Goal: Find specific page/section: Find specific page/section

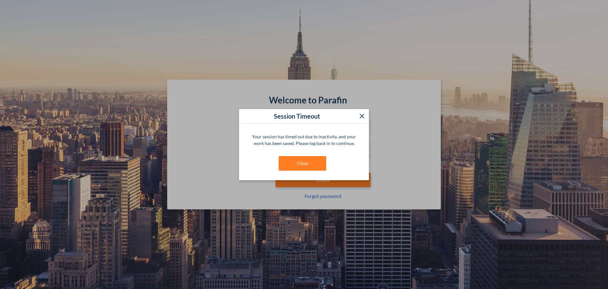
click at [296, 155] on div "Your session has timed out due to inactivity, and your work has been saved. Ple…" at bounding box center [304, 152] width 130 height 56
click at [303, 165] on button "Close" at bounding box center [303, 163] width 48 height 15
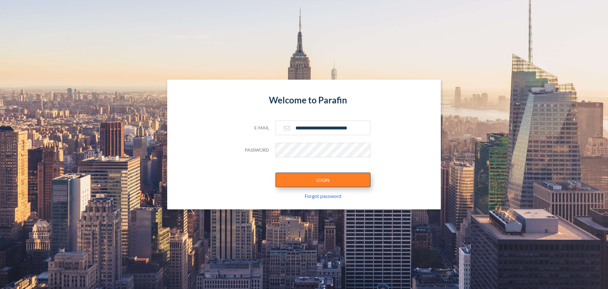
click at [313, 179] on button "LOGIN" at bounding box center [323, 179] width 95 height 15
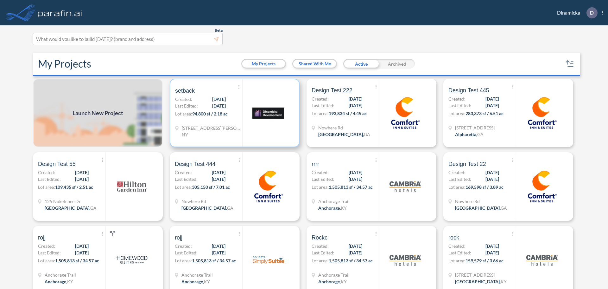
click at [257, 136] on div at bounding box center [268, 112] width 52 height 67
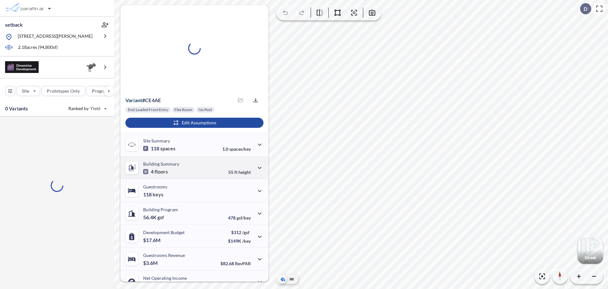
scroll to position [35, 0]
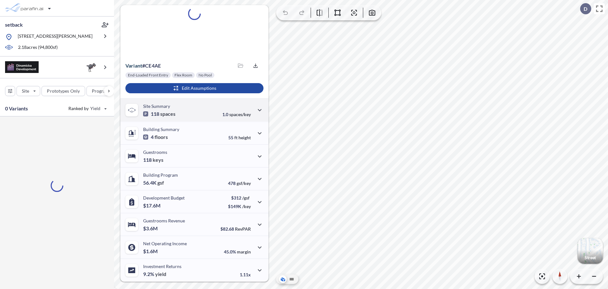
click at [248, 114] on span "spaces/key" at bounding box center [240, 113] width 22 height 5
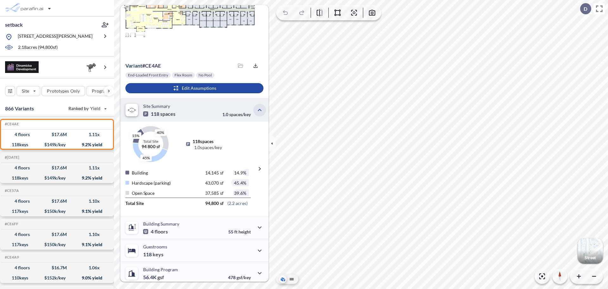
click at [258, 112] on icon "button" at bounding box center [260, 110] width 8 height 8
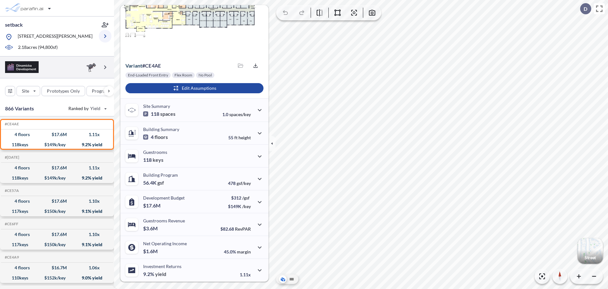
click at [110, 38] on button "button" at bounding box center [105, 36] width 13 height 13
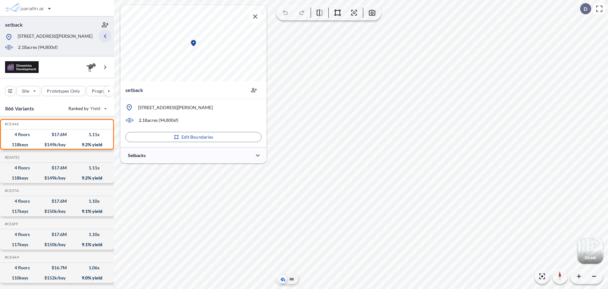
scroll to position [0, 0]
click at [110, 38] on button "button" at bounding box center [105, 36] width 13 height 13
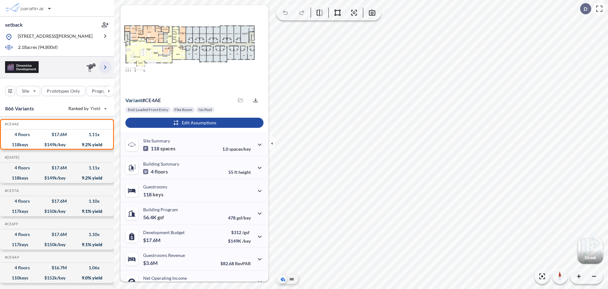
click at [105, 65] on icon "button" at bounding box center [105, 67] width 8 height 8
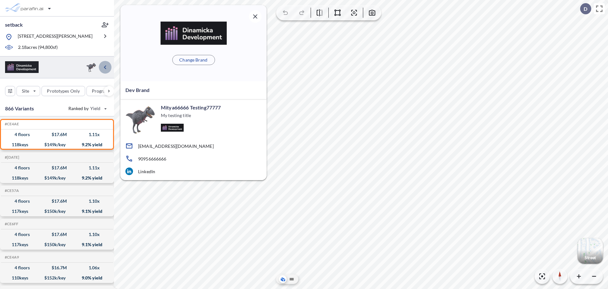
click at [105, 65] on icon "button" at bounding box center [105, 67] width 8 height 8
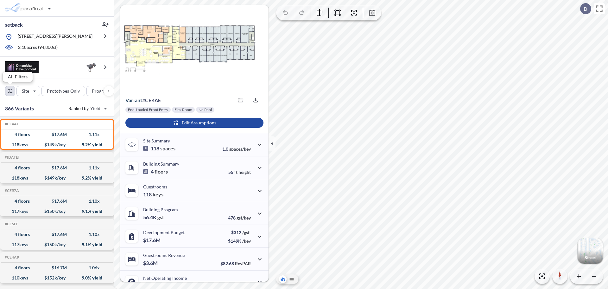
click at [8, 93] on div "button" at bounding box center [10, 91] width 10 height 10
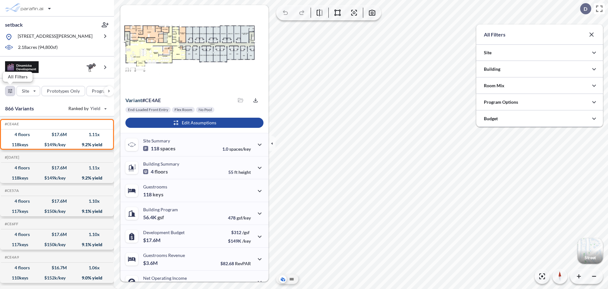
scroll to position [316704, 316578]
click at [8, 93] on div "button" at bounding box center [10, 91] width 10 height 10
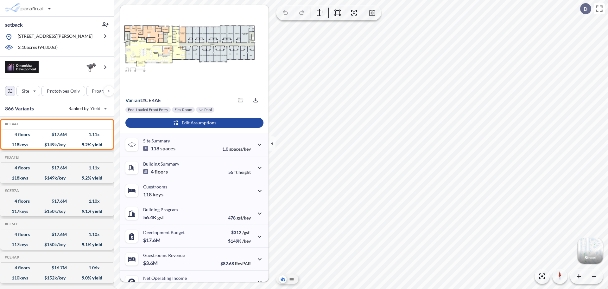
click at [185, 115] on div "End-Loaded Front Entry Flex Room No Pool Edit Assumptions" at bounding box center [194, 120] width 148 height 26
click at [189, 120] on div "button" at bounding box center [194, 122] width 138 height 10
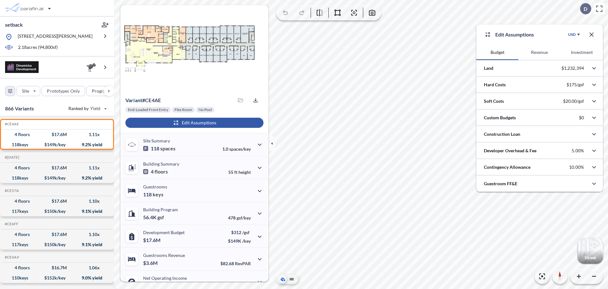
click at [591, 35] on icon "button" at bounding box center [591, 34] width 4 height 4
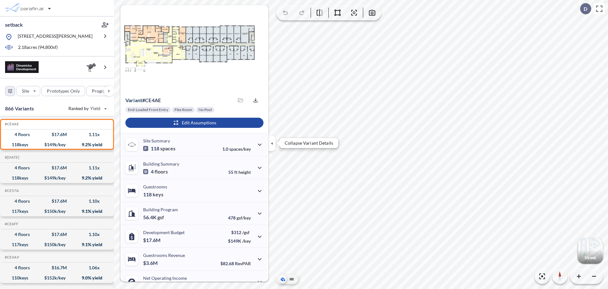
click at [270, 145] on icon "button" at bounding box center [272, 143] width 7 height 7
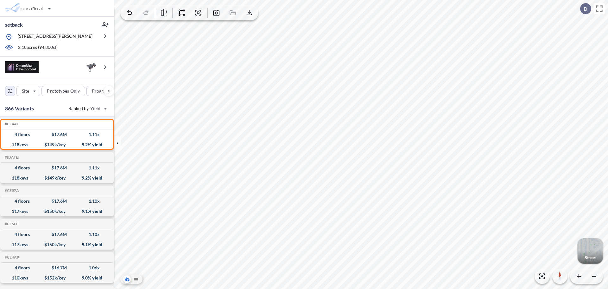
click at [584, 240] on div "button" at bounding box center [590, 250] width 25 height 25
click at [107, 91] on div "button" at bounding box center [109, 91] width 10 height 10
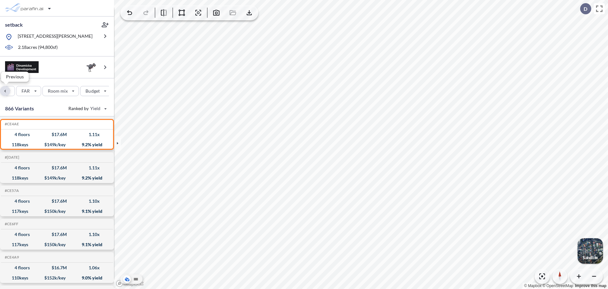
click at [3, 93] on div "button" at bounding box center [5, 91] width 10 height 10
click at [3, 93] on div "Site Prototypes Only Program Keys Floors Height FAR Room mix Budget" at bounding box center [57, 89] width 114 height 22
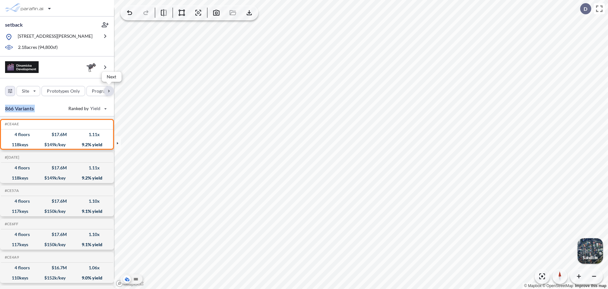
click at [108, 92] on div "button" at bounding box center [109, 91] width 10 height 10
click at [108, 92] on button "Budget" at bounding box center [95, 91] width 31 height 10
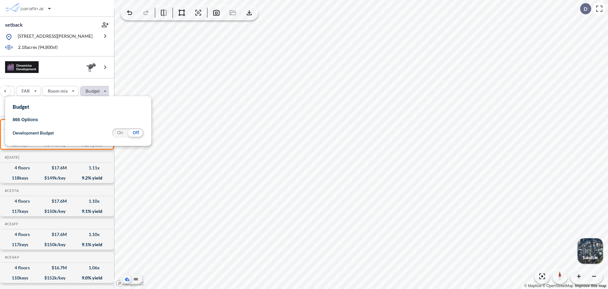
click at [108, 92] on div "button" at bounding box center [95, 91] width 30 height 10
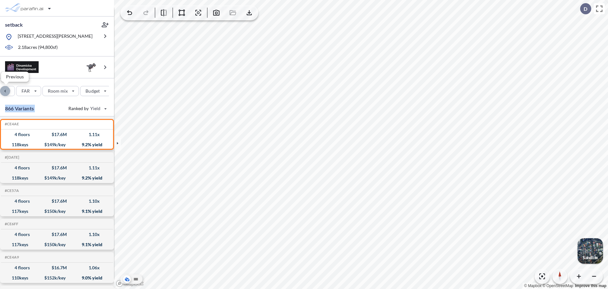
click at [10, 92] on div "button" at bounding box center [5, 91] width 10 height 10
click at [9, 92] on div "button" at bounding box center [5, 91] width 10 height 10
